Goal: Information Seeking & Learning: Learn about a topic

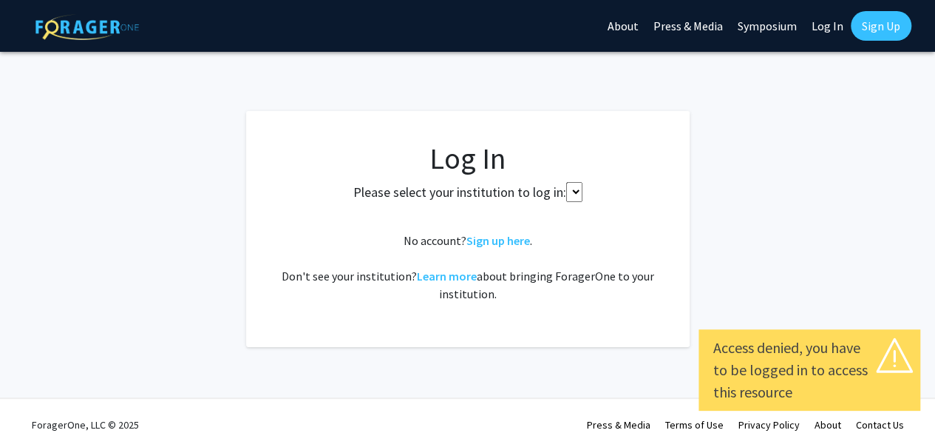
scroll to position [17, 0]
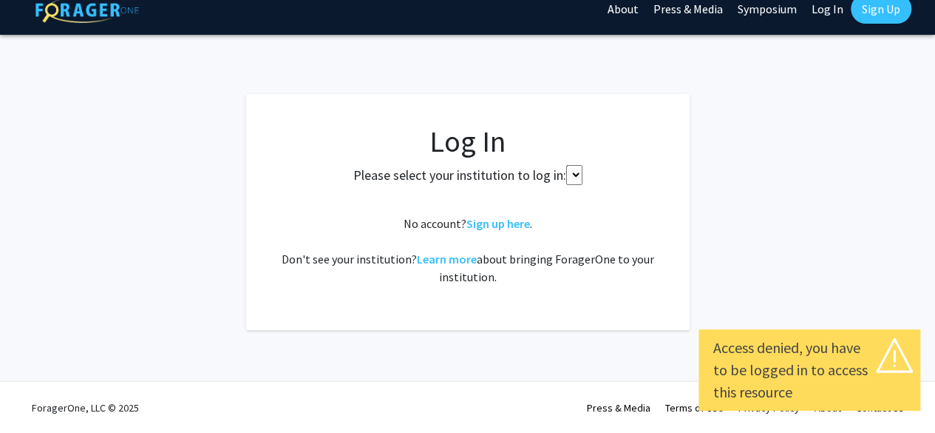
select select
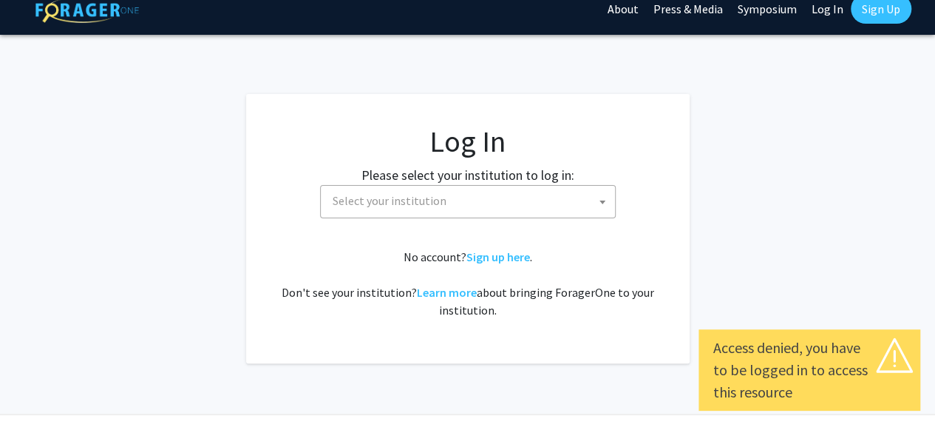
click at [563, 213] on span "Select your institution" at bounding box center [471, 201] width 288 height 30
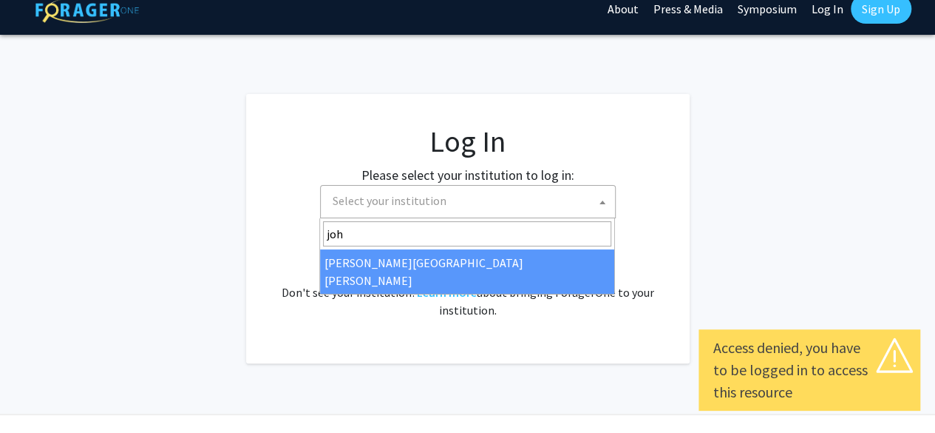
type input "joh"
select select "1"
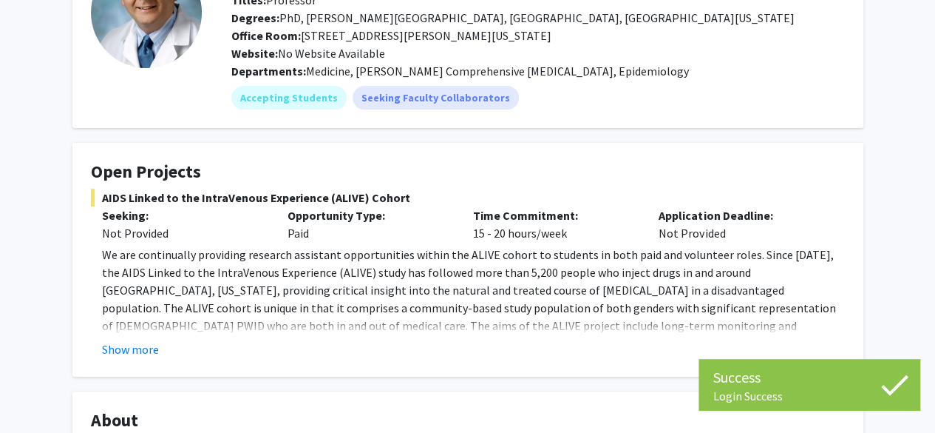
scroll to position [146, 0]
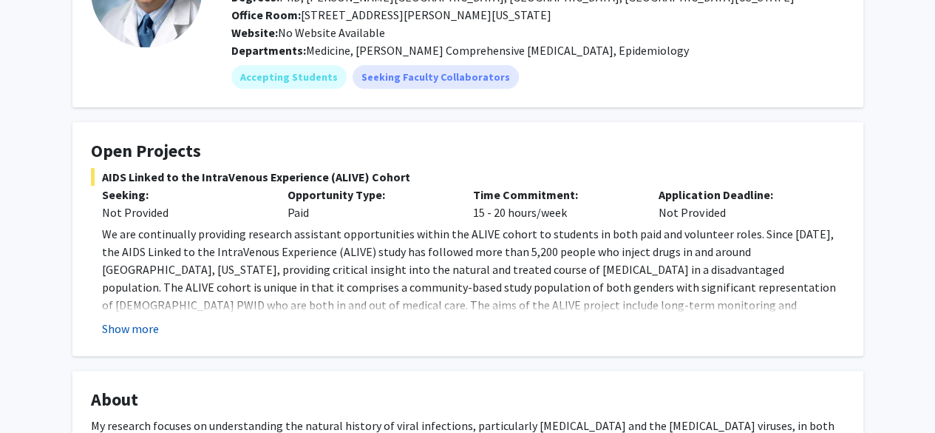
click at [143, 332] on button "Show more" at bounding box center [130, 328] width 57 height 18
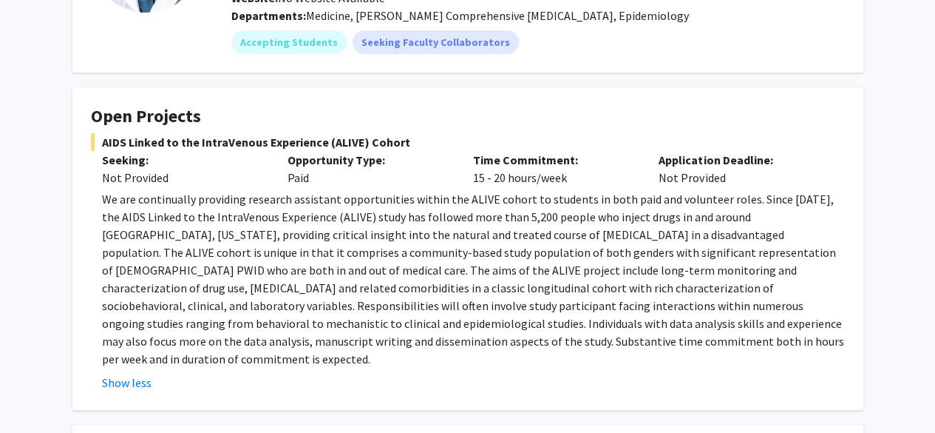
scroll to position [182, 0]
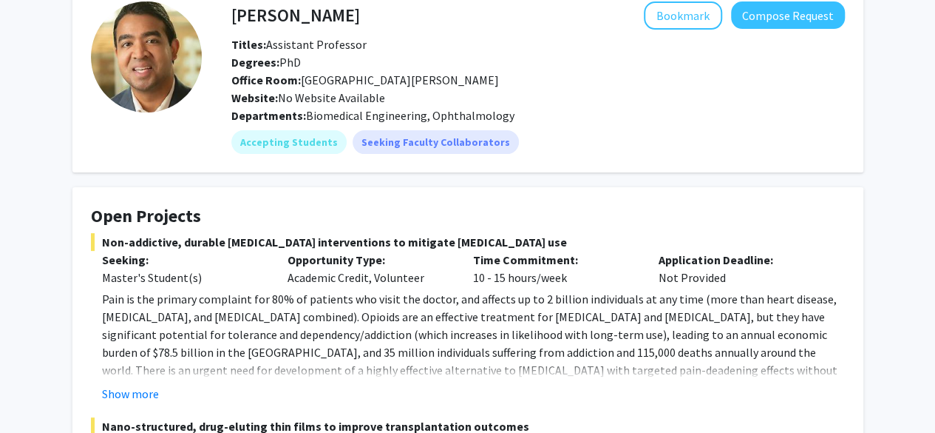
scroll to position [127, 0]
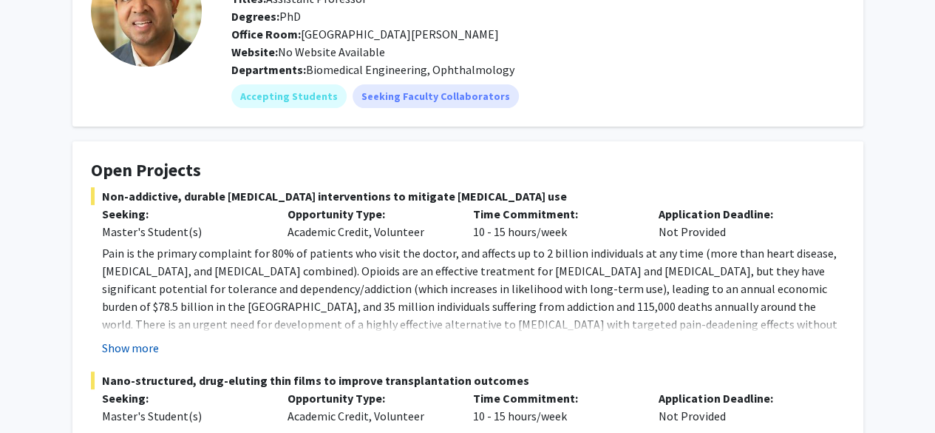
click at [152, 351] on button "Show more" at bounding box center [130, 348] width 57 height 18
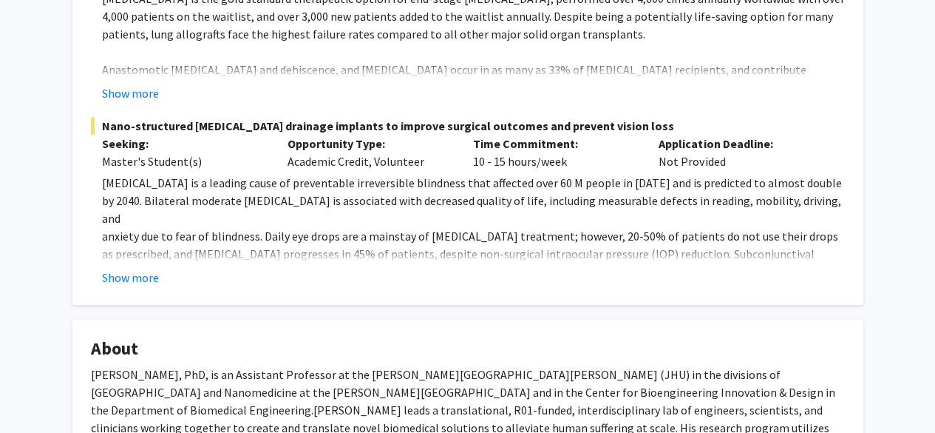
scroll to position [647, 0]
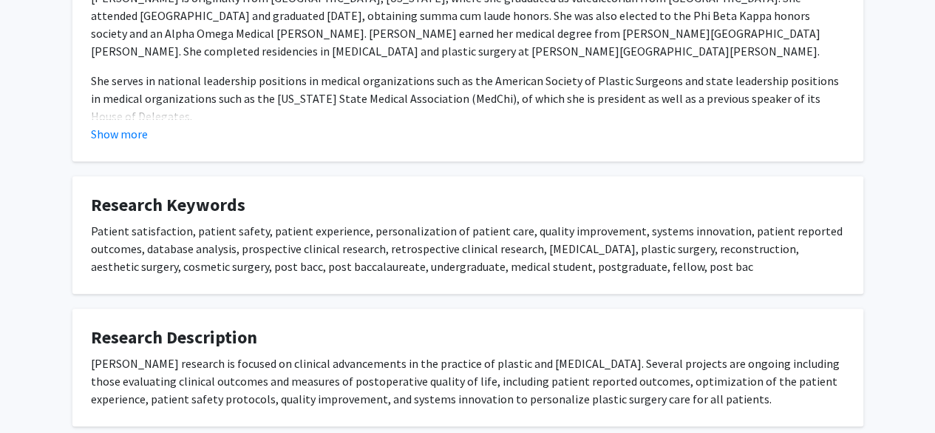
scroll to position [585, 0]
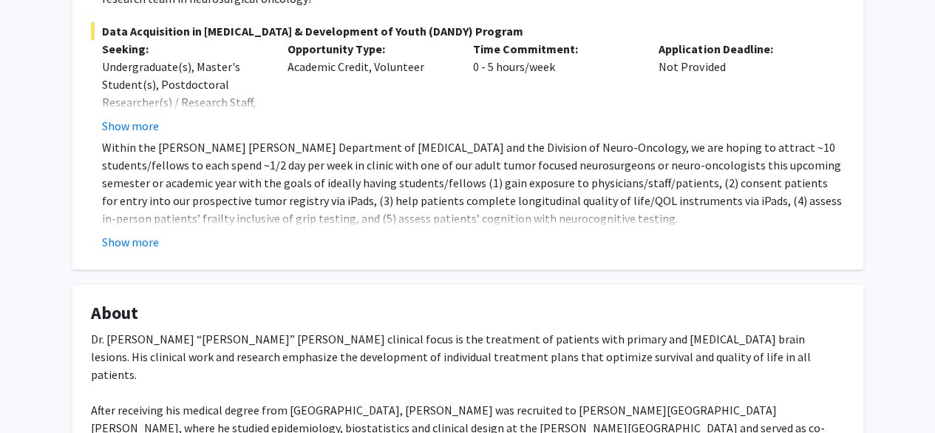
scroll to position [393, 0]
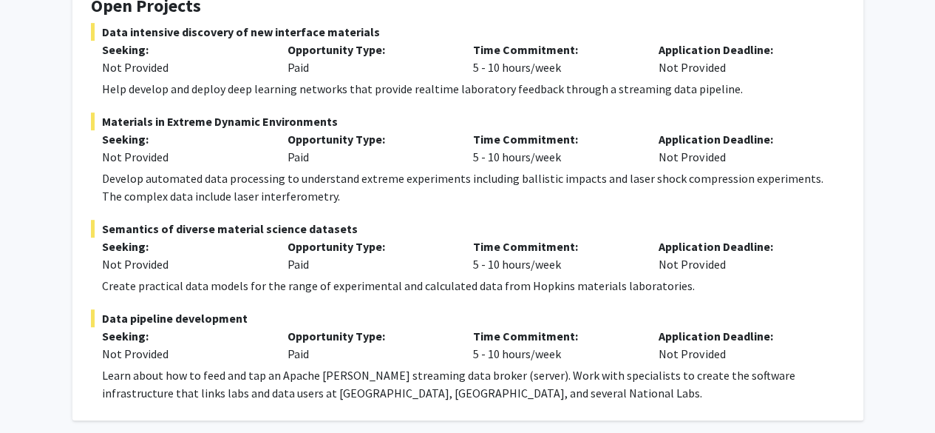
scroll to position [296, 0]
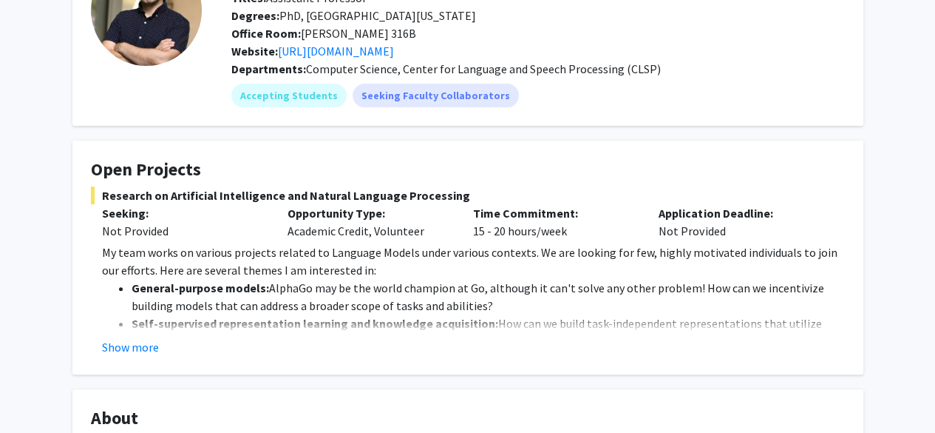
scroll to position [127, 0]
click at [143, 344] on button "Show more" at bounding box center [130, 348] width 57 height 18
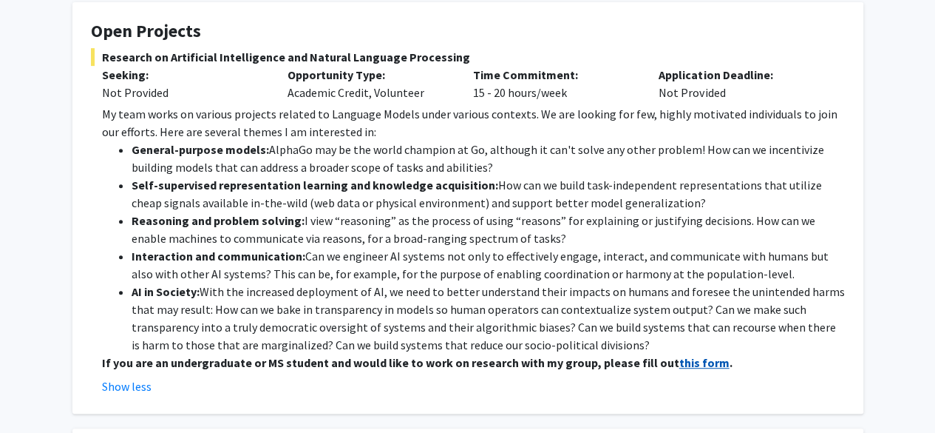
scroll to position [265, 0]
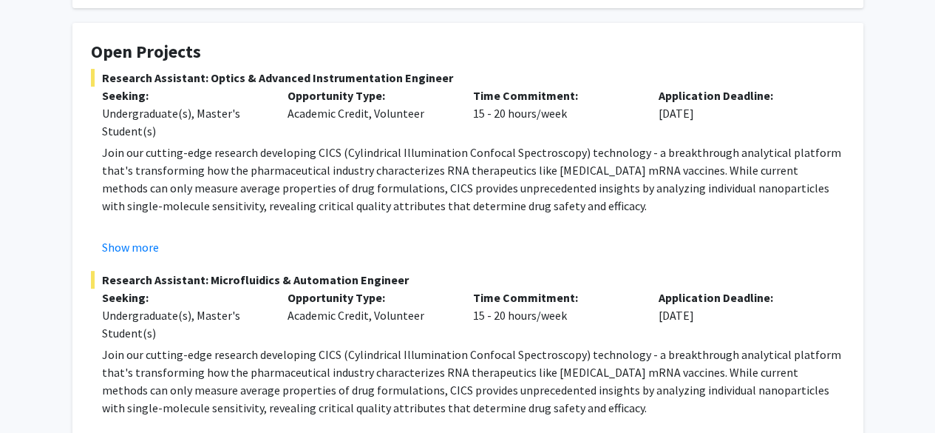
scroll to position [205, 0]
click at [163, 248] on div "Show more" at bounding box center [473, 246] width 743 height 18
click at [151, 249] on button "Show more" at bounding box center [130, 246] width 57 height 18
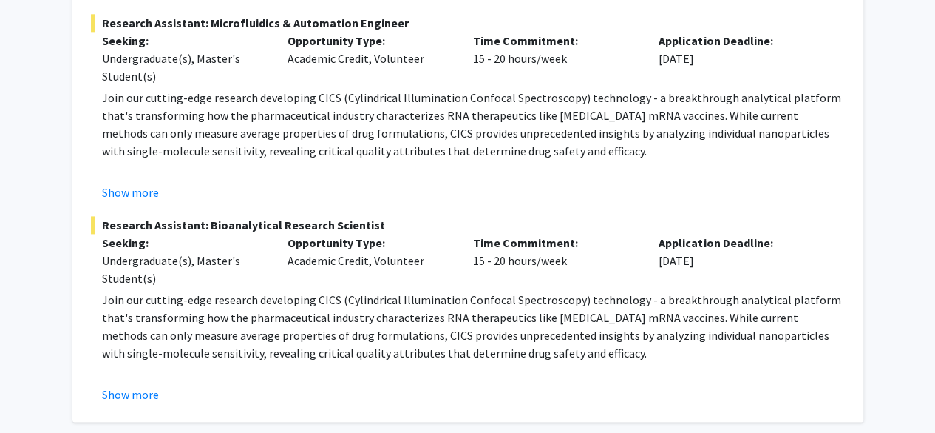
scroll to position [921, 0]
click at [143, 386] on button "Show more" at bounding box center [130, 395] width 57 height 18
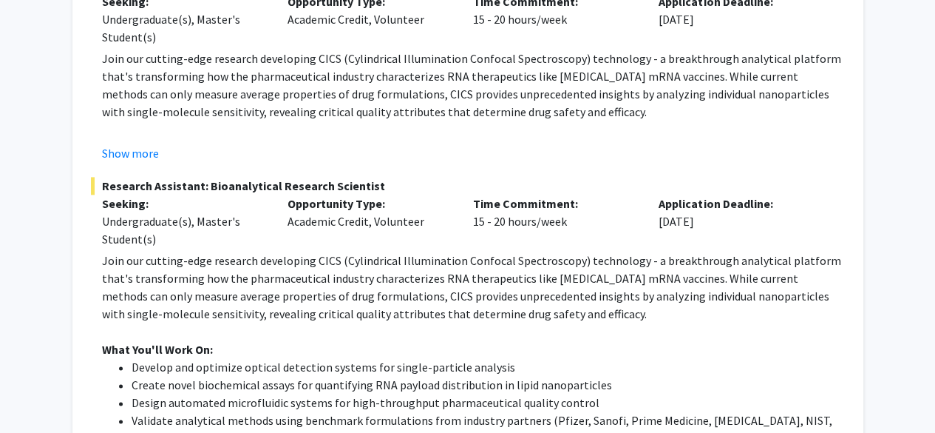
scroll to position [881, 0]
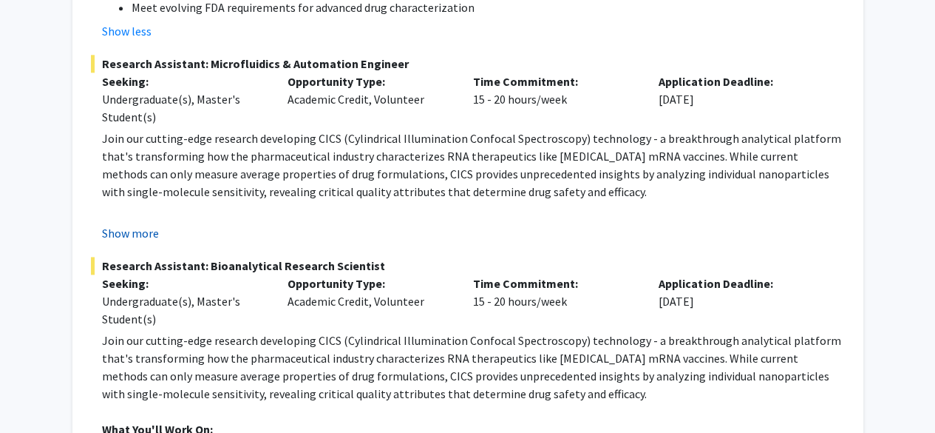
click at [114, 224] on button "Show more" at bounding box center [130, 233] width 57 height 18
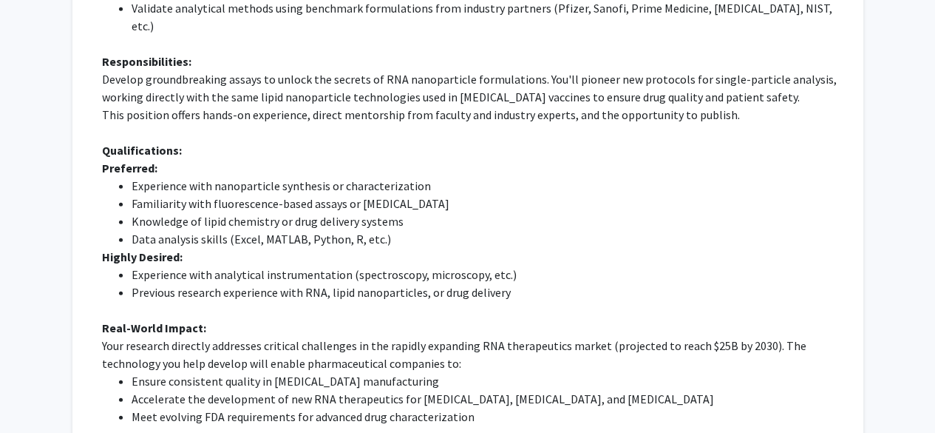
scroll to position [1869, 0]
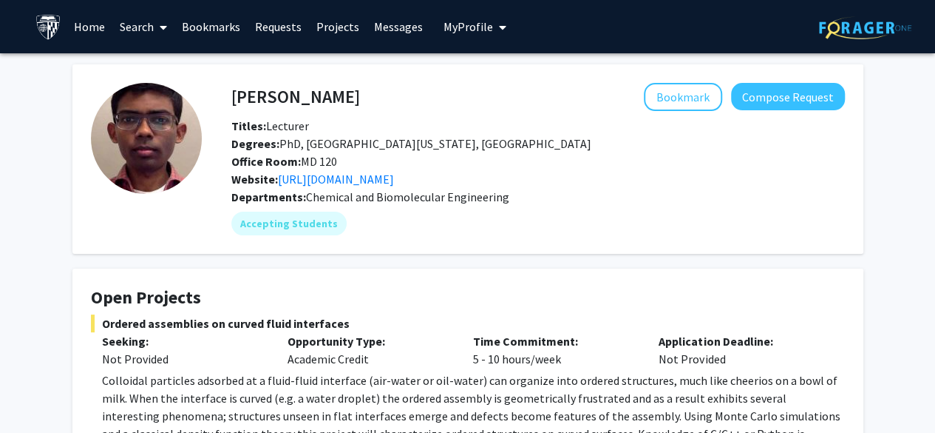
click at [338, 33] on link "Projects" at bounding box center [338, 27] width 58 height 52
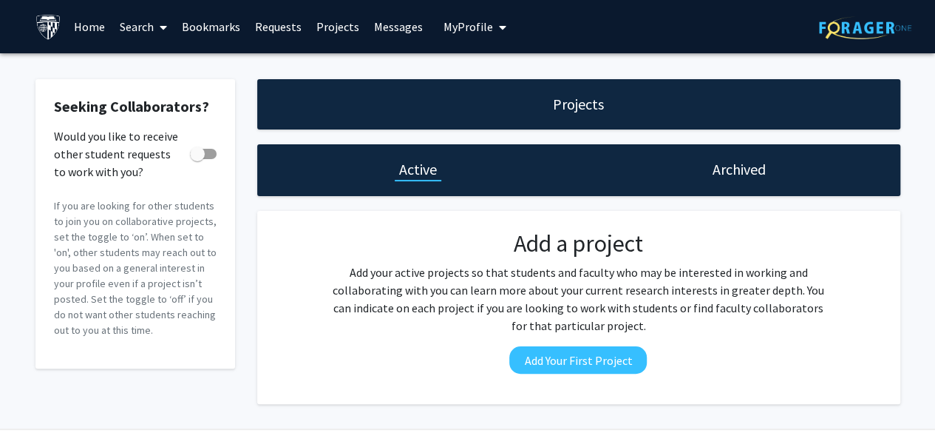
click at [154, 23] on link "Search" at bounding box center [143, 27] width 62 height 52
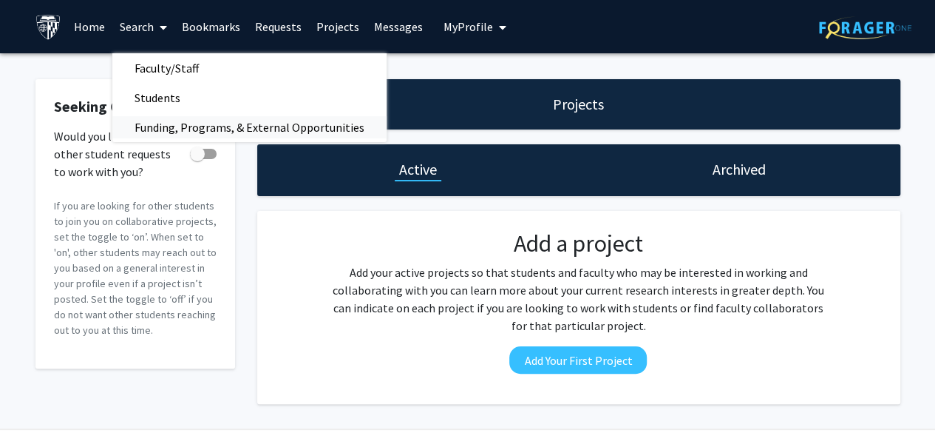
click at [155, 115] on span "Funding, Programs, & External Opportunities" at bounding box center [249, 127] width 274 height 30
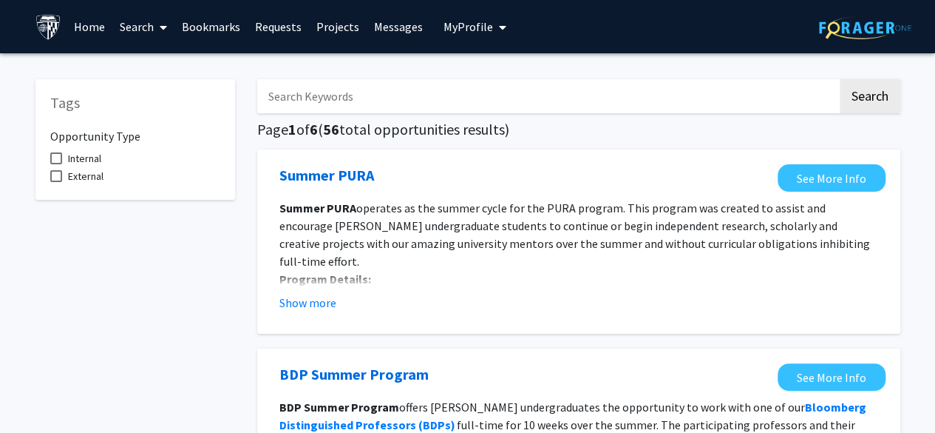
click at [162, 30] on icon at bounding box center [163, 27] width 7 height 12
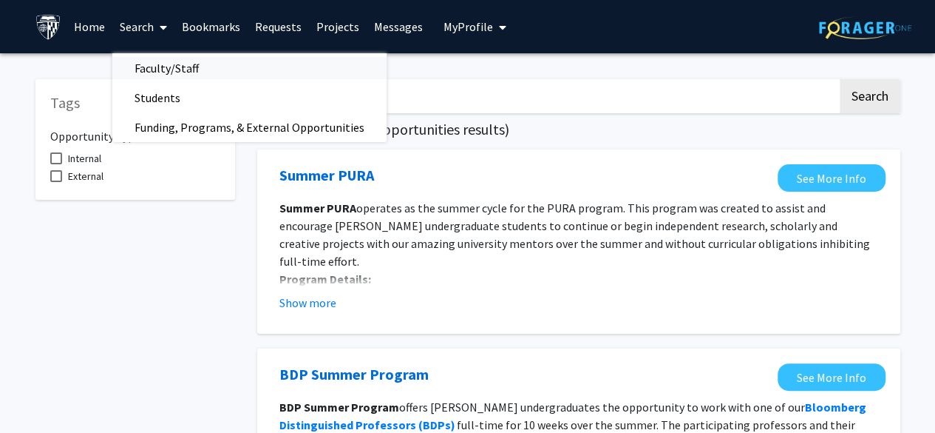
click at [177, 74] on span "Faculty/Staff" at bounding box center [166, 68] width 109 height 30
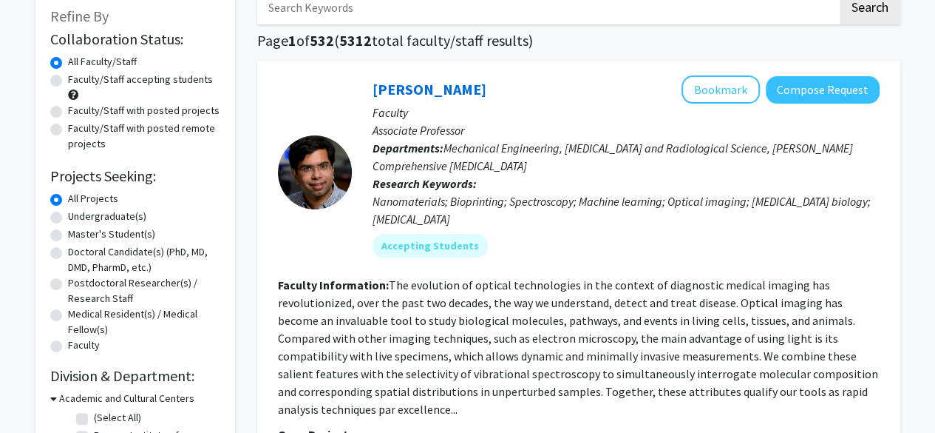
scroll to position [111, 0]
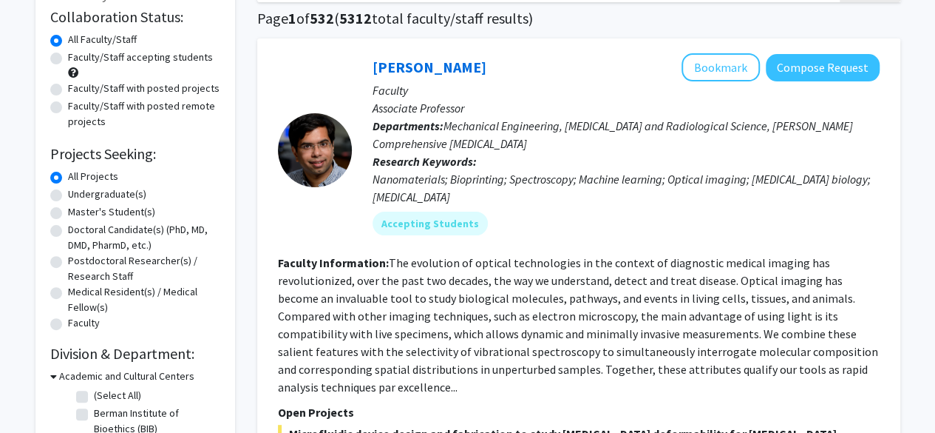
click at [108, 197] on label "Undergraduate(s)" at bounding box center [107, 194] width 78 height 16
click at [78, 196] on input "Undergraduate(s)" at bounding box center [73, 191] width 10 height 10
radio input "true"
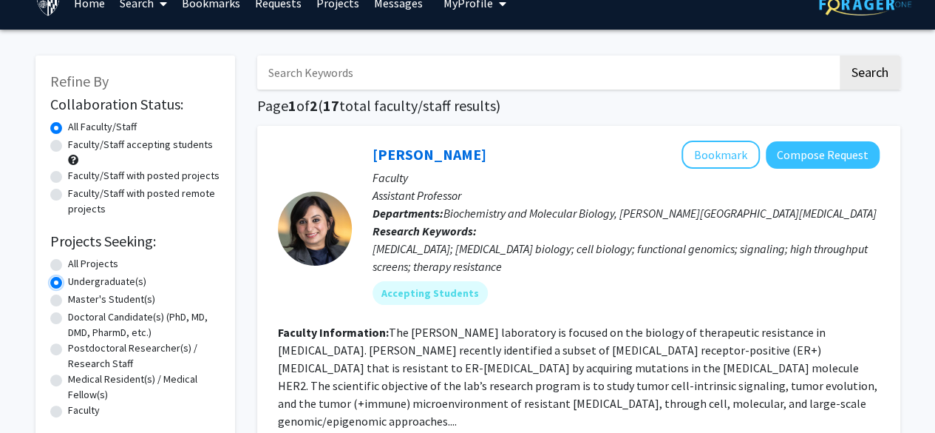
scroll to position [23, 0]
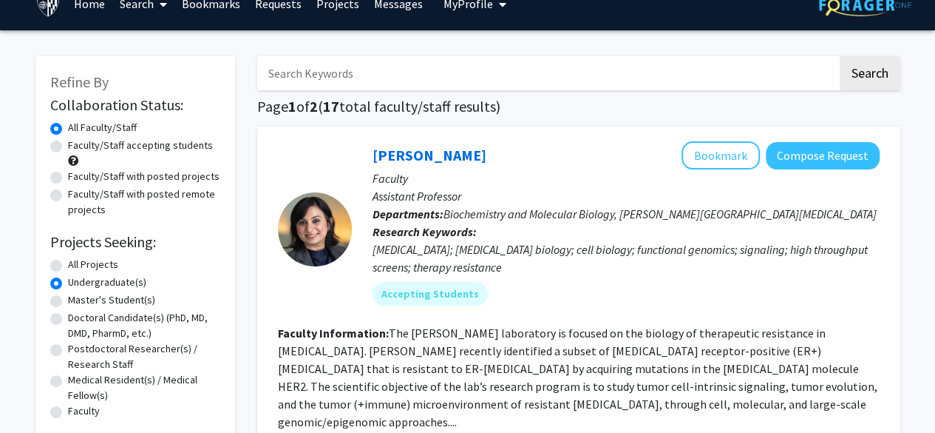
click at [389, 84] on input "Search Keywords" at bounding box center [547, 73] width 580 height 34
type input "M"
type input "machine learning"
click at [840, 56] on button "Search" at bounding box center [870, 73] width 61 height 34
radio input "true"
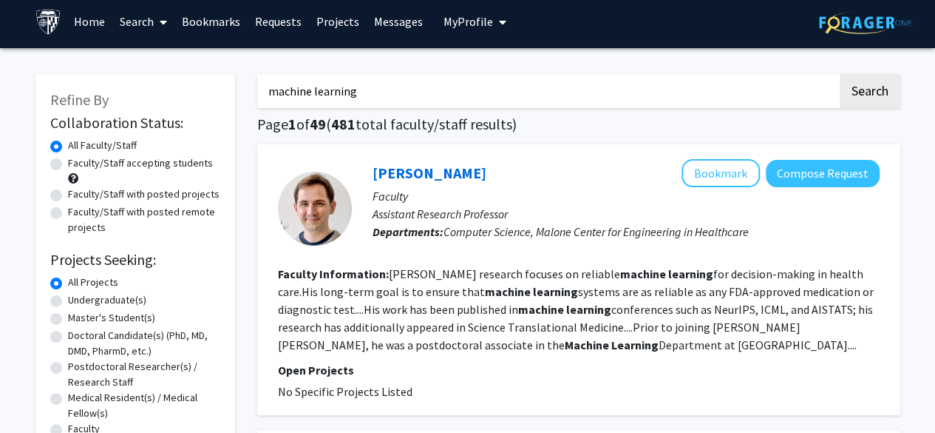
scroll to position [4, 0]
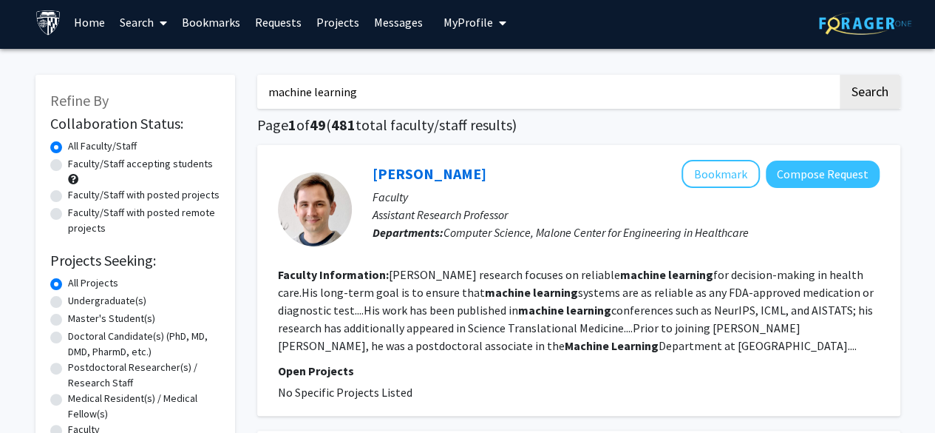
click at [68, 193] on label "Faculty/Staff with posted projects" at bounding box center [144, 195] width 152 height 16
click at [68, 193] on input "Faculty/Staff with posted projects" at bounding box center [73, 192] width 10 height 10
radio input "true"
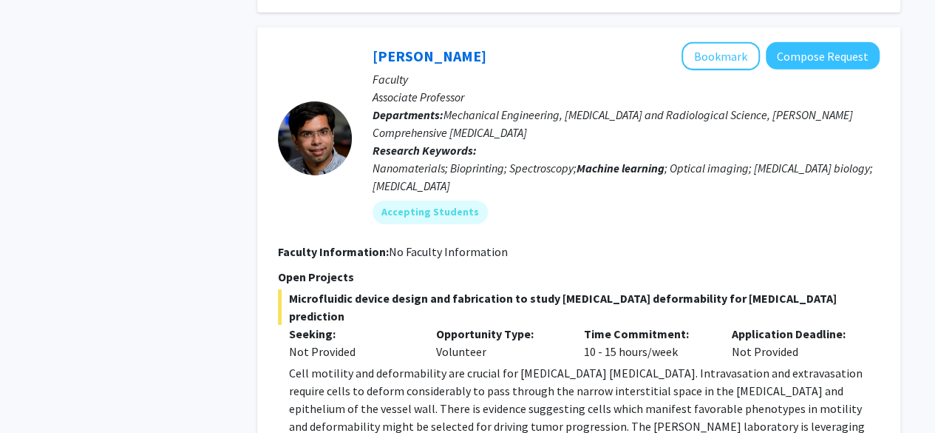
scroll to position [2552, 0]
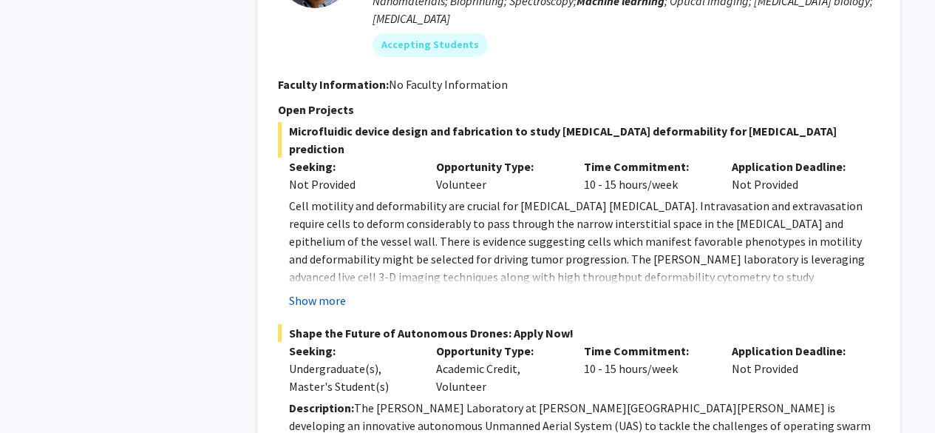
click at [331, 291] on button "Show more" at bounding box center [317, 300] width 57 height 18
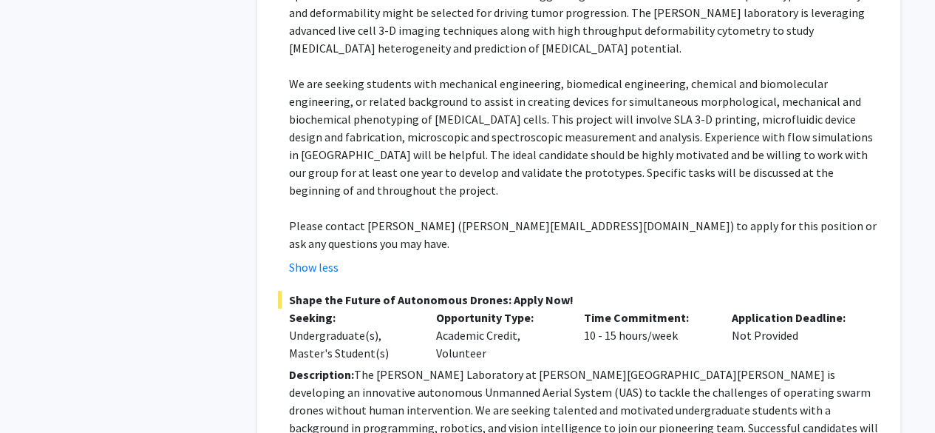
scroll to position [2884, 0]
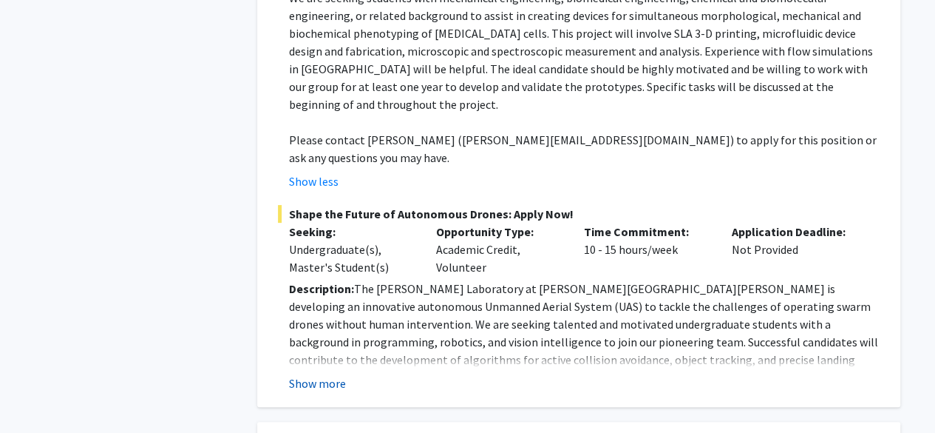
click at [325, 374] on button "Show more" at bounding box center [317, 383] width 57 height 18
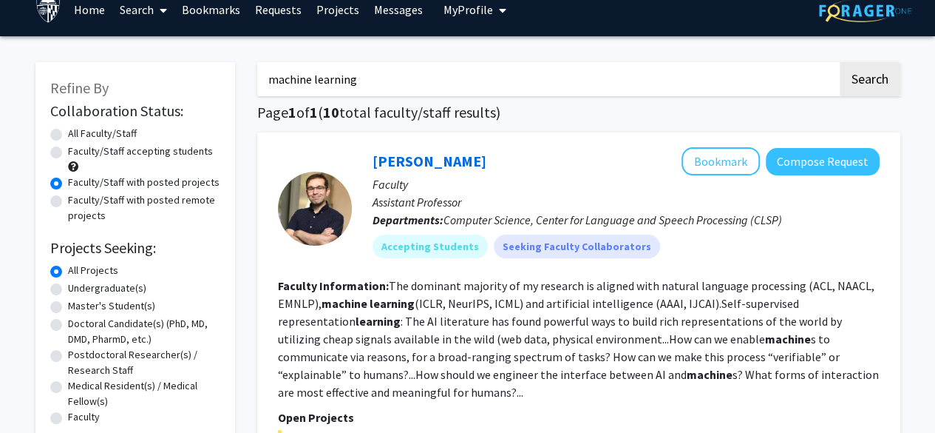
scroll to position [21, 0]
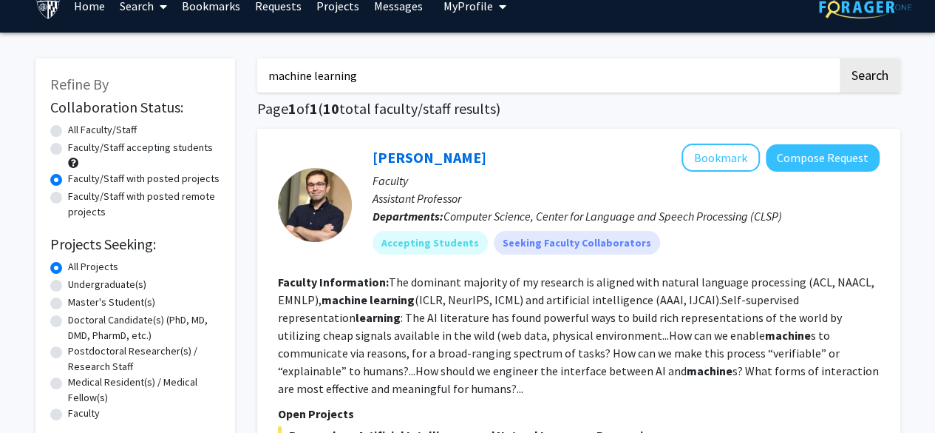
click at [379, 67] on input "machine learning" at bounding box center [547, 75] width 580 height 34
type input "microscope"
click at [840, 58] on button "Search" at bounding box center [870, 75] width 61 height 34
radio input "true"
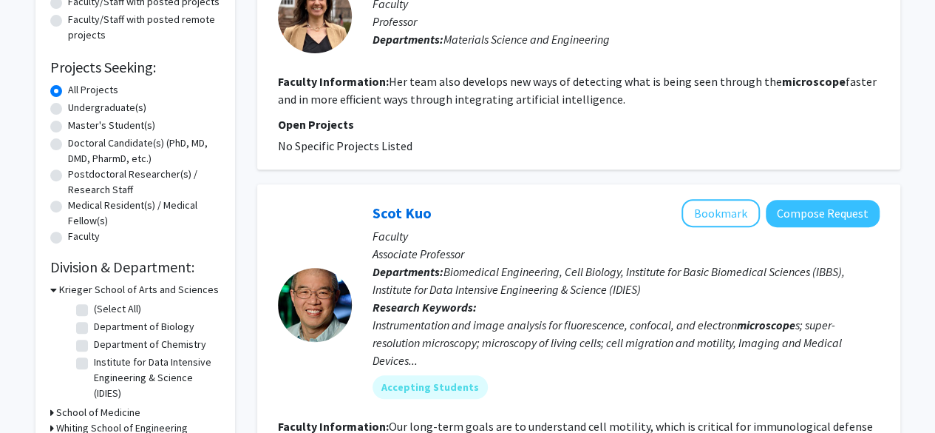
scroll to position [88, 0]
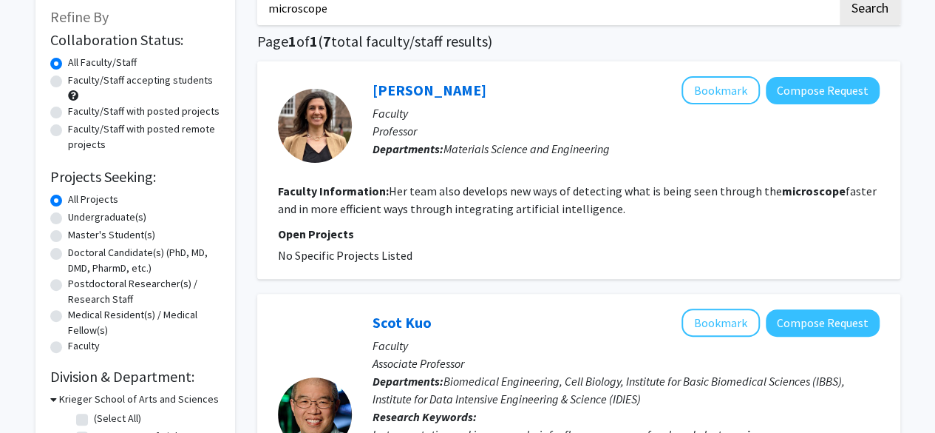
click at [178, 109] on label "Faculty/Staff with posted projects" at bounding box center [144, 112] width 152 height 16
click at [78, 109] on input "Faculty/Staff with posted projects" at bounding box center [73, 109] width 10 height 10
radio input "true"
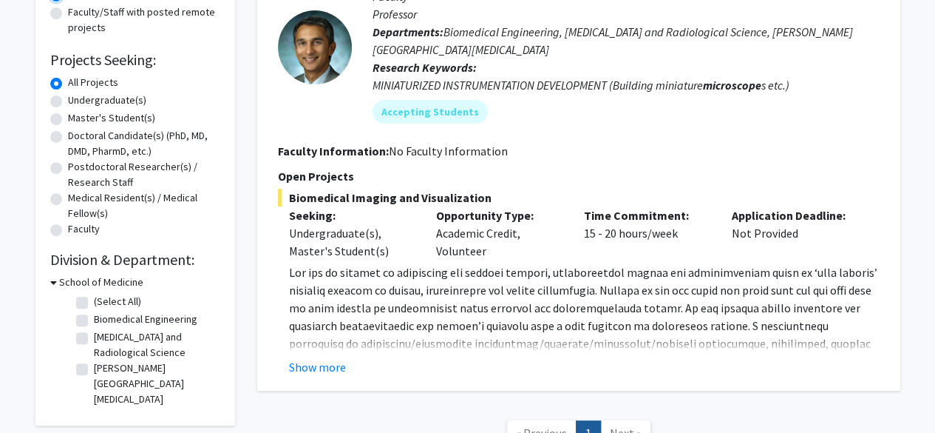
scroll to position [207, 0]
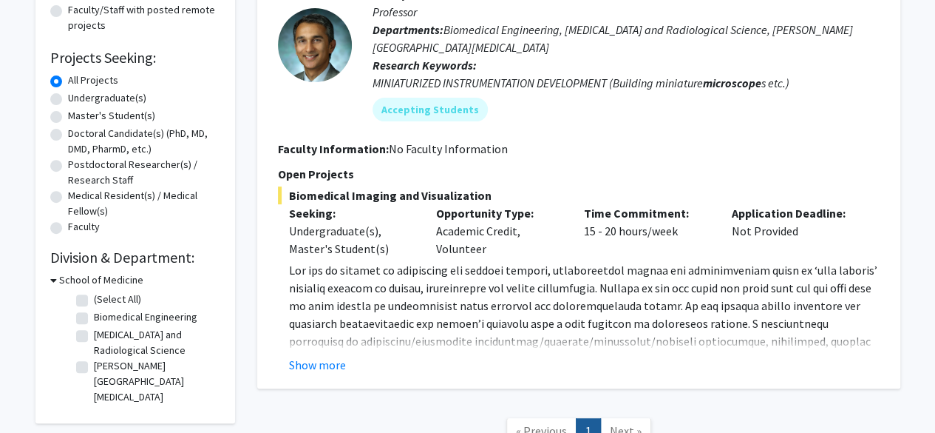
click at [297, 379] on div "[PERSON_NAME] Remove Bookmark Compose Request Faculty Professor Departments: Bi…" at bounding box center [578, 165] width 643 height 446
click at [307, 371] on button "Show more" at bounding box center [317, 365] width 57 height 18
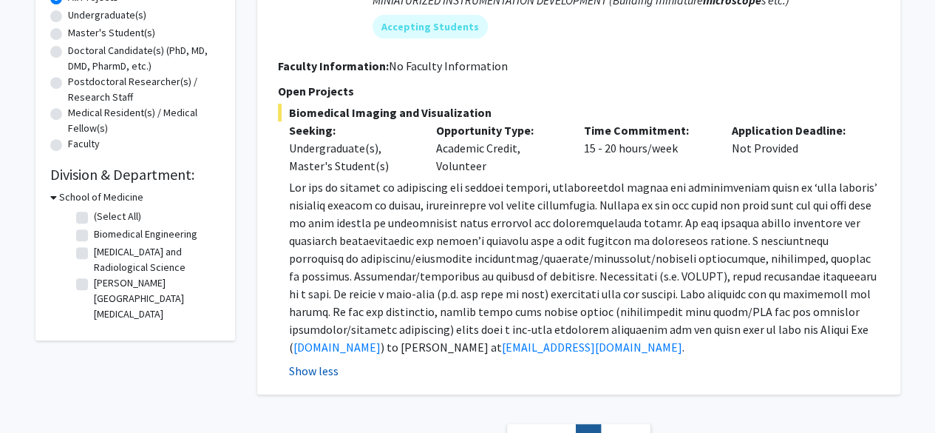
scroll to position [289, 0]
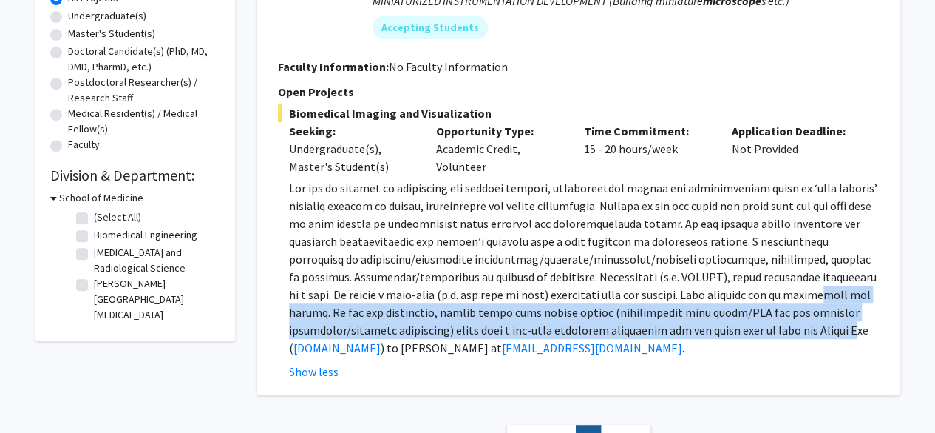
drag, startPoint x: 762, startPoint y: 338, endPoint x: 789, endPoint y: 297, distance: 49.0
click at [789, 297] on p "[DOMAIN_NAME] ) to [PERSON_NAME] at [EMAIL_ADDRESS][DOMAIN_NAME] ." at bounding box center [584, 267] width 591 height 177
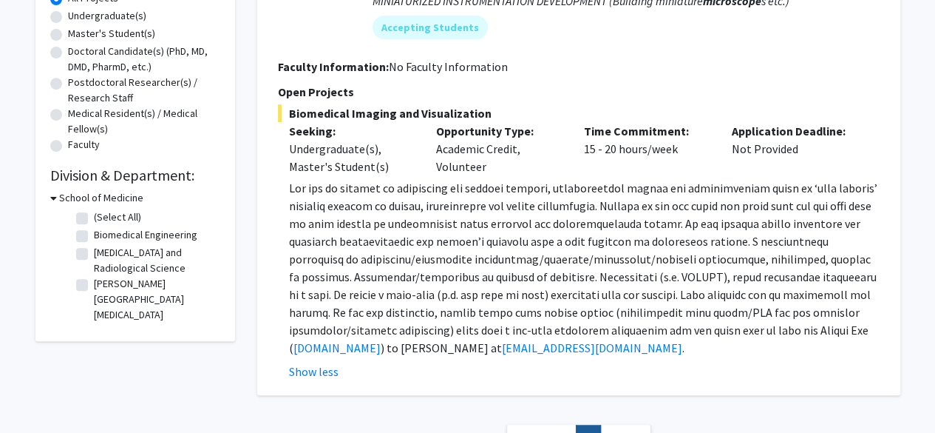
click at [805, 331] on p "[DOMAIN_NAME] ) to [PERSON_NAME] at [EMAIL_ADDRESS][DOMAIN_NAME] ." at bounding box center [584, 267] width 591 height 177
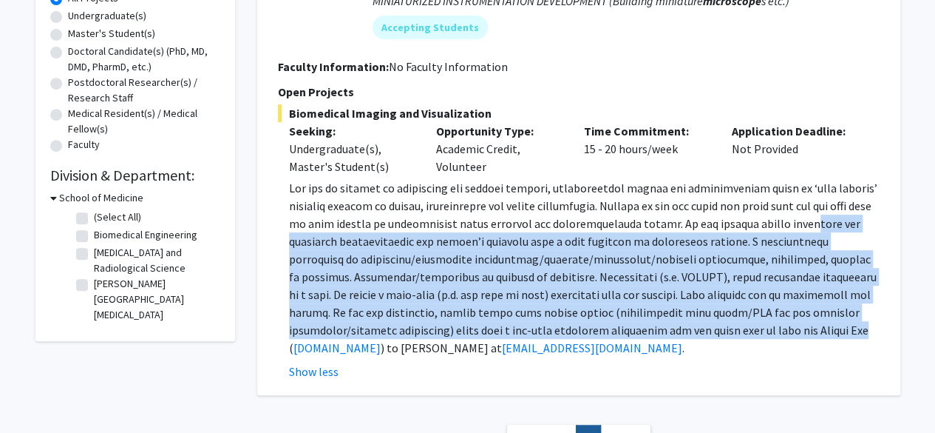
drag, startPoint x: 809, startPoint y: 327, endPoint x: 812, endPoint y: 226, distance: 101.4
click at [812, 226] on p "[DOMAIN_NAME] ) to [PERSON_NAME] at [EMAIL_ADDRESS][DOMAIN_NAME] ." at bounding box center [584, 267] width 591 height 177
click at [812, 226] on span at bounding box center [583, 267] width 589 height 175
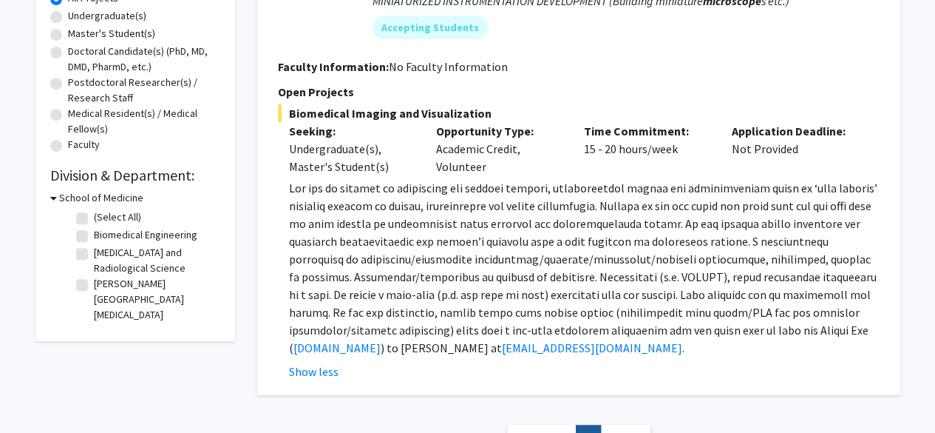
drag, startPoint x: 798, startPoint y: 342, endPoint x: 808, endPoint y: 303, distance: 40.4
click at [808, 303] on p "[DOMAIN_NAME] ) to [PERSON_NAME] at [EMAIL_ADDRESS][DOMAIN_NAME] ." at bounding box center [584, 267] width 591 height 177
click at [801, 330] on p "[DOMAIN_NAME] ) to [PERSON_NAME] at [EMAIL_ADDRESS][DOMAIN_NAME] ." at bounding box center [584, 267] width 591 height 177
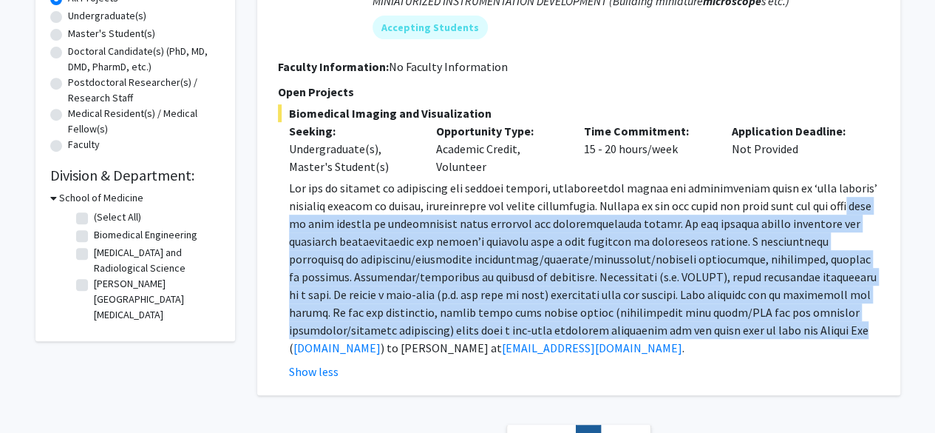
drag, startPoint x: 801, startPoint y: 322, endPoint x: 884, endPoint y: 200, distance: 146.9
click at [884, 200] on div "[PERSON_NAME] Remove Bookmark Compose Request Faculty Professor Departments: Bi…" at bounding box center [578, 127] width 643 height 535
click at [884, 202] on div "[PERSON_NAME] Remove Bookmark Compose Request Faculty Professor Departments: Bi…" at bounding box center [578, 127] width 643 height 535
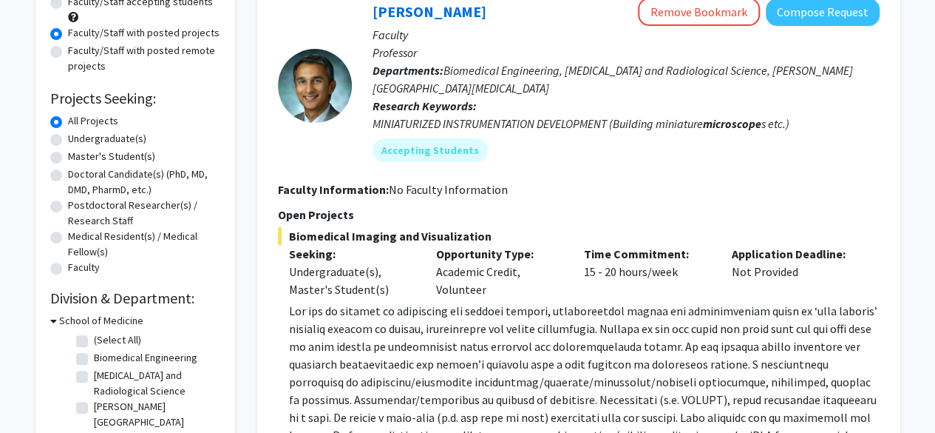
scroll to position [168, 0]
